Goal: Information Seeking & Learning: Learn about a topic

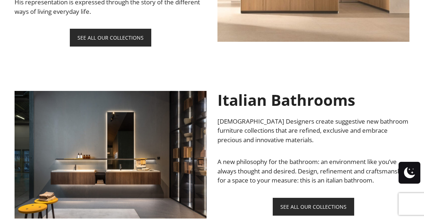
scroll to position [514, 0]
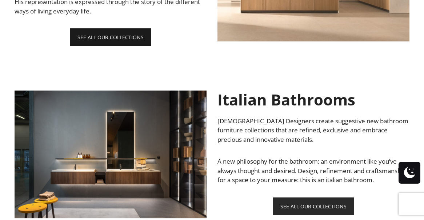
click at [116, 36] on link "SEE ALL OUR COLLECTIONS" at bounding box center [110, 37] width 81 height 18
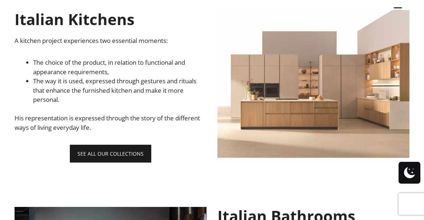
scroll to position [397, 0]
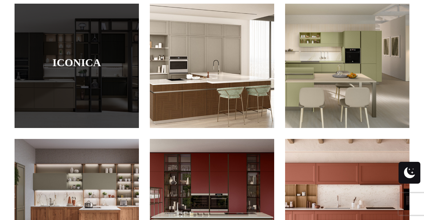
scroll to position [391, 0]
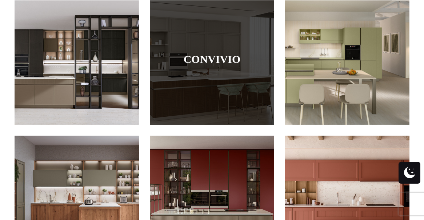
click at [225, 69] on div at bounding box center [212, 62] width 124 height 124
click at [213, 58] on link "Convivio" at bounding box center [212, 59] width 88 height 12
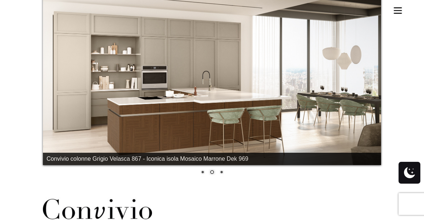
scroll to position [194, 0]
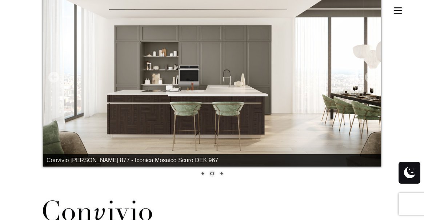
click at [370, 75] on link "Next" at bounding box center [369, 77] width 11 height 11
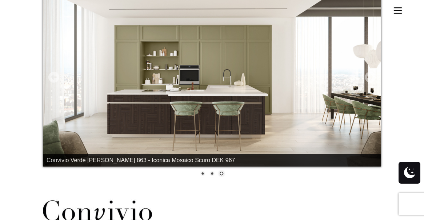
click at [370, 75] on link "Next" at bounding box center [369, 77] width 11 height 11
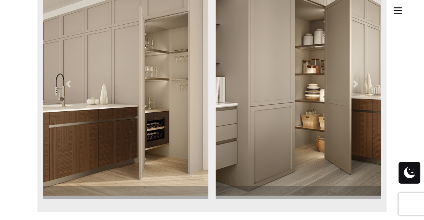
scroll to position [633, 0]
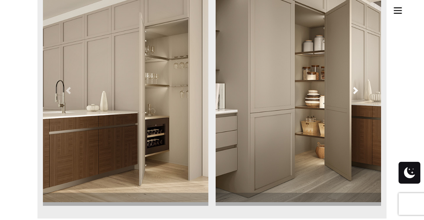
click at [355, 89] on span at bounding box center [355, 90] width 7 height 7
click at [355, 91] on span at bounding box center [355, 90] width 7 height 7
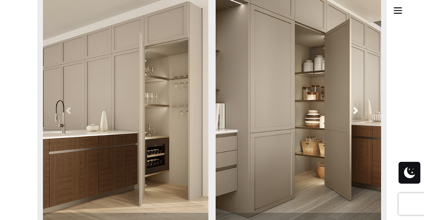
scroll to position [612, 0]
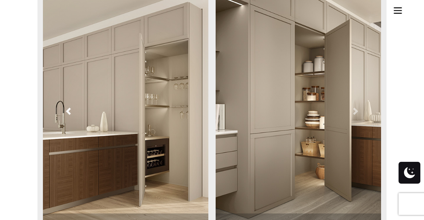
click at [69, 109] on span at bounding box center [68, 111] width 7 height 7
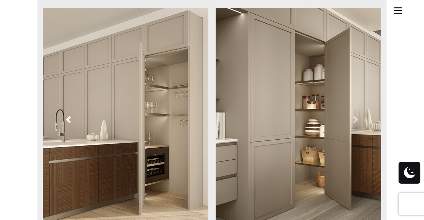
scroll to position [605, 0]
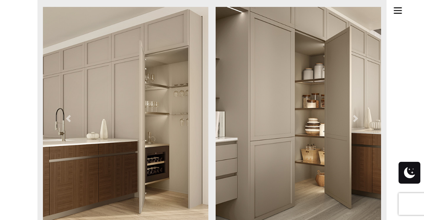
click at [277, 139] on img at bounding box center [298, 118] width 167 height 223
click at [277, 139] on div at bounding box center [212, 25] width 424 height 1261
click at [355, 117] on span at bounding box center [355, 118] width 7 height 7
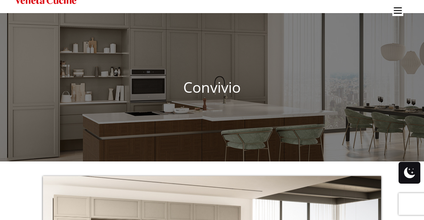
scroll to position [0, 0]
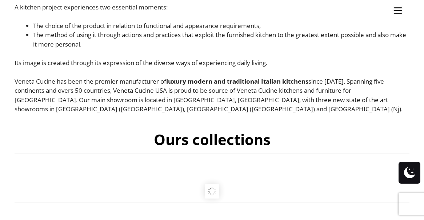
scroll to position [211, 0]
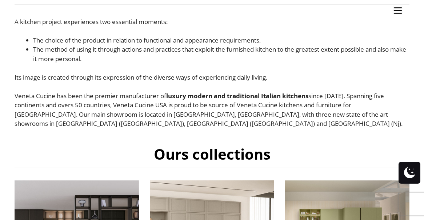
click at [395, 11] on div "Italian Kitchens A kitchen project experiences two essential moments: The choic…" at bounding box center [212, 53] width 395 height 150
click at [397, 9] on div "Italian Kitchens A kitchen project experiences two essential moments: The choic…" at bounding box center [212, 53] width 395 height 150
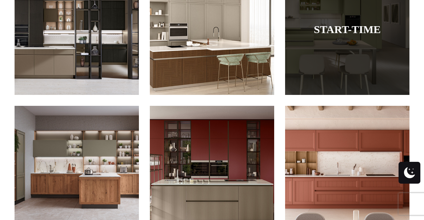
scroll to position [421, 0]
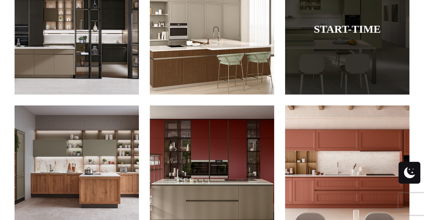
click at [346, 36] on div at bounding box center [347, 32] width 124 height 124
click at [345, 28] on link "Start-Time" at bounding box center [347, 29] width 88 height 12
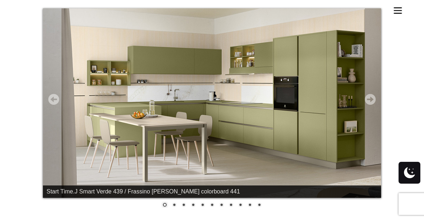
scroll to position [168, 0]
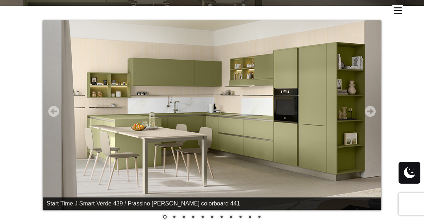
click at [370, 112] on link "Next" at bounding box center [369, 111] width 11 height 11
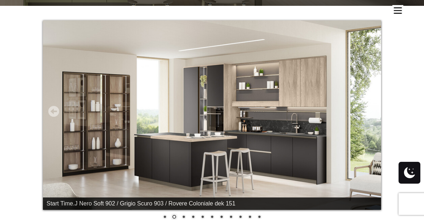
click at [370, 112] on link "Next" at bounding box center [369, 111] width 11 height 11
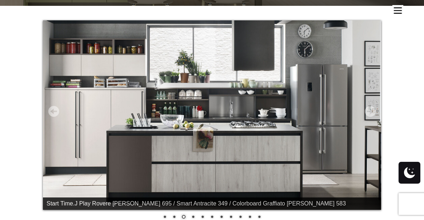
click at [370, 112] on link "Next" at bounding box center [369, 111] width 11 height 11
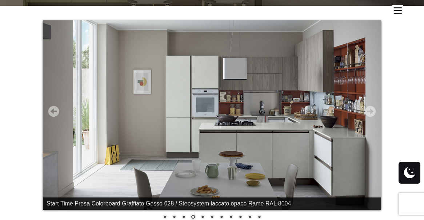
click at [371, 110] on link "Next" at bounding box center [369, 111] width 11 height 11
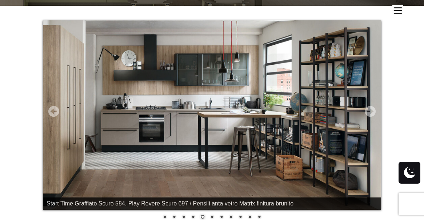
click at [371, 110] on link "Next" at bounding box center [369, 111] width 11 height 11
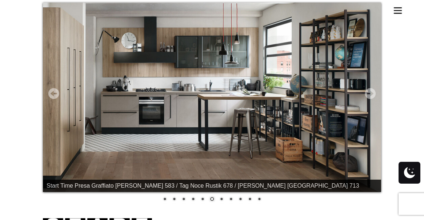
scroll to position [187, 0]
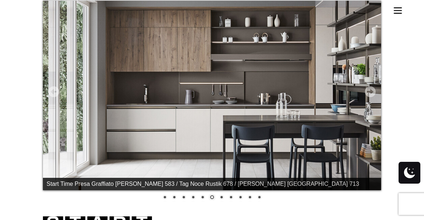
click at [222, 196] on link "7" at bounding box center [221, 198] width 8 height 8
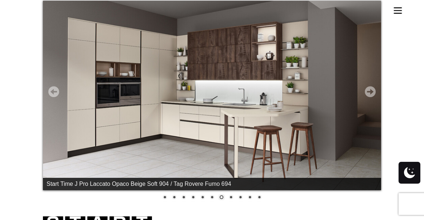
click at [222, 196] on link "7" at bounding box center [221, 198] width 8 height 8
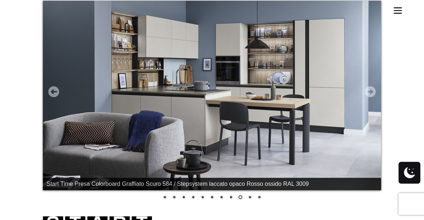
click at [232, 197] on link "8" at bounding box center [231, 198] width 8 height 8
click at [220, 198] on link "7" at bounding box center [221, 198] width 8 height 8
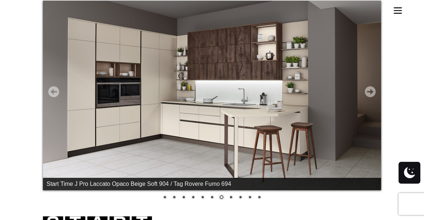
click at [241, 197] on link "9" at bounding box center [240, 198] width 8 height 8
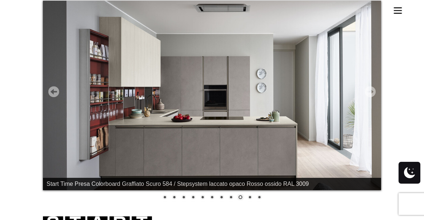
click at [251, 198] on link "10" at bounding box center [250, 198] width 8 height 8
click at [258, 197] on link "11" at bounding box center [259, 198] width 8 height 8
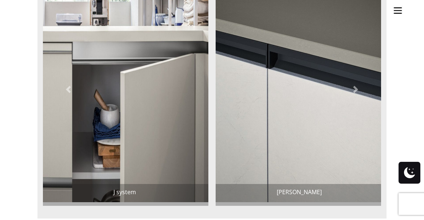
scroll to position [601, 0]
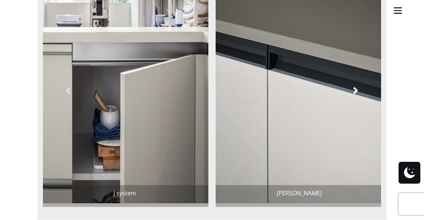
click at [356, 90] on span at bounding box center [355, 90] width 7 height 7
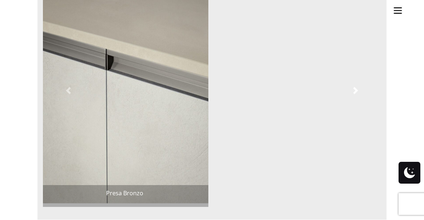
click at [356, 90] on span at bounding box center [355, 90] width 7 height 7
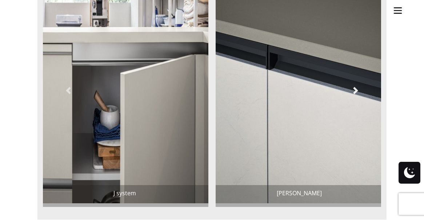
click at [356, 91] on span at bounding box center [355, 90] width 7 height 7
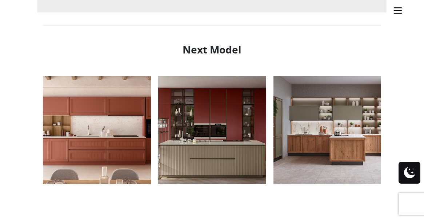
scroll to position [833, 0]
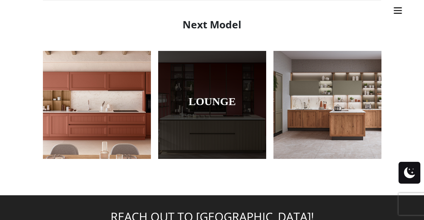
click at [217, 110] on div at bounding box center [212, 105] width 108 height 108
click at [209, 98] on link "Lounge" at bounding box center [212, 101] width 72 height 12
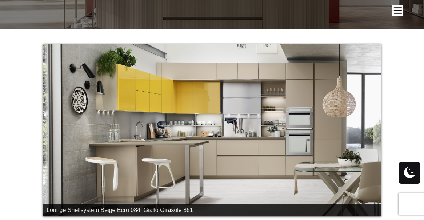
scroll to position [176, 0]
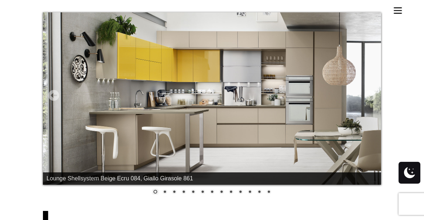
click at [165, 190] on link "2" at bounding box center [165, 192] width 8 height 8
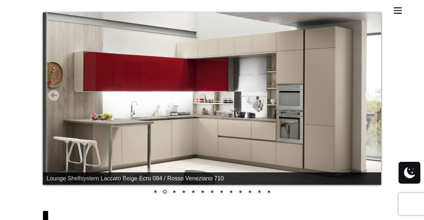
click at [175, 191] on link "3" at bounding box center [174, 192] width 8 height 8
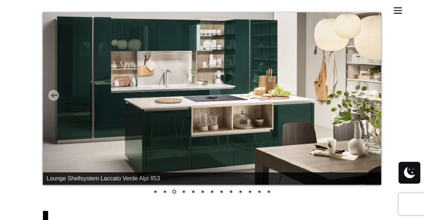
click at [184, 191] on link "4" at bounding box center [183, 192] width 8 height 8
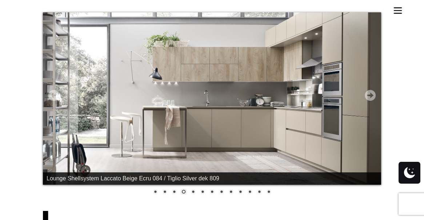
click at [184, 191] on link "4" at bounding box center [183, 192] width 8 height 8
click at [194, 191] on link "5" at bounding box center [193, 192] width 8 height 8
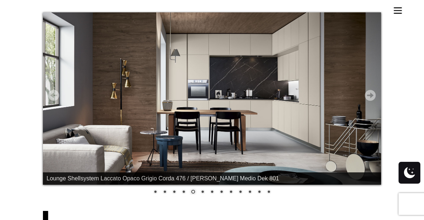
click at [203, 191] on link "6" at bounding box center [202, 192] width 8 height 8
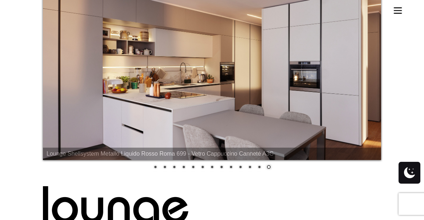
scroll to position [199, 0]
